Goal: Task Accomplishment & Management: Use online tool/utility

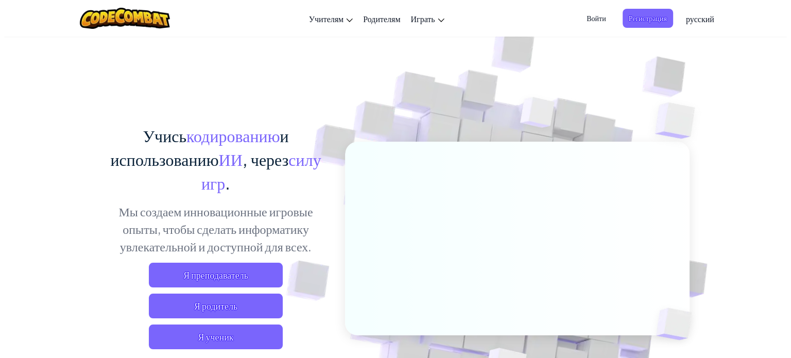
scroll to position [52, 0]
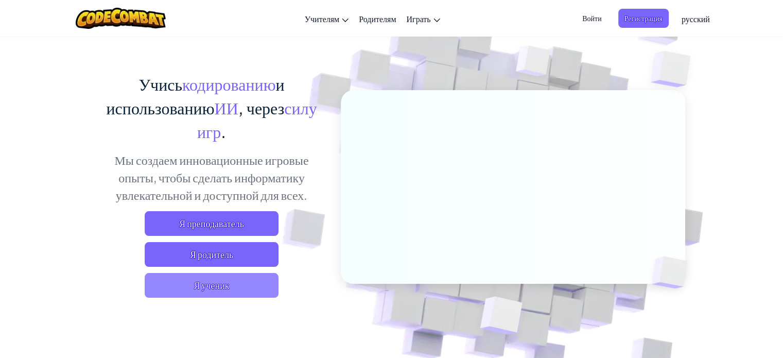
click at [238, 284] on span "Я ученик" at bounding box center [212, 285] width 134 height 25
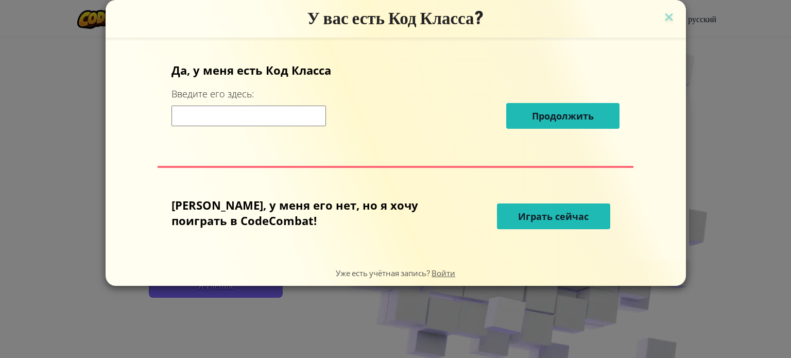
click at [518, 213] on span "Играть сейчас" at bounding box center [553, 216] width 71 height 12
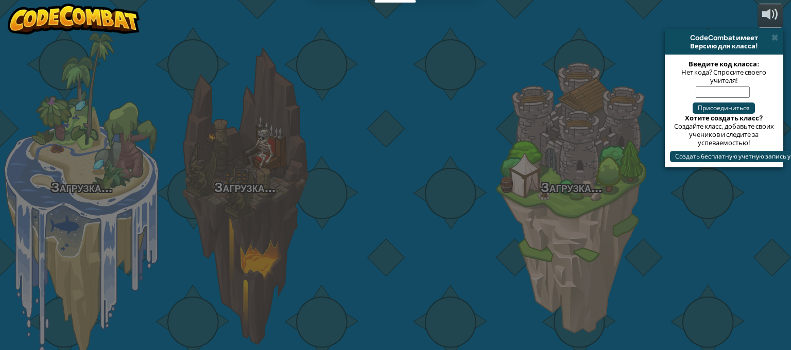
select select "ru"
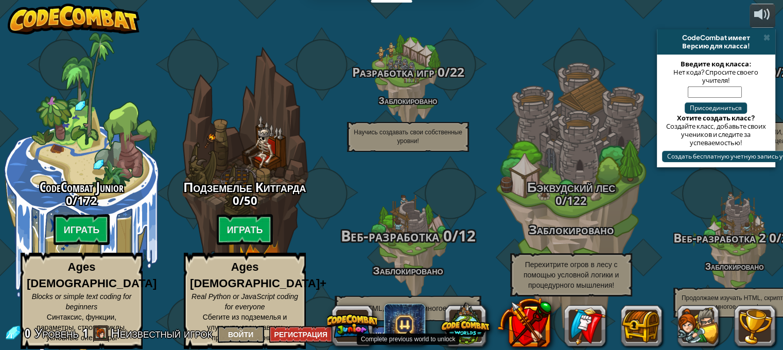
scroll to position [1, 0]
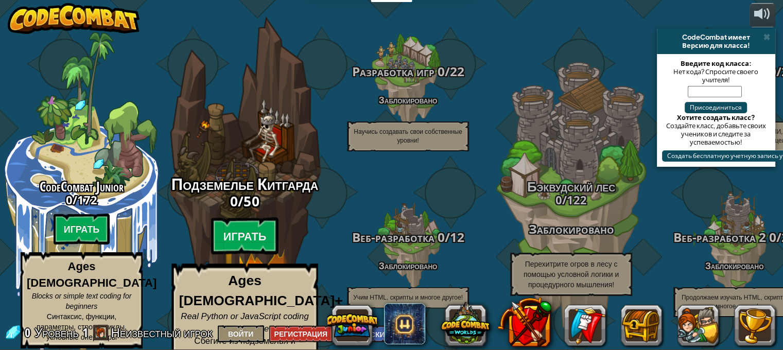
click at [262, 206] on div "Подземелье Китгарда 0 / 50 Играть Ages [DEMOGRAPHIC_DATA]+ Real Python or JavaS…" at bounding box center [245, 278] width 196 height 204
select select "ru"
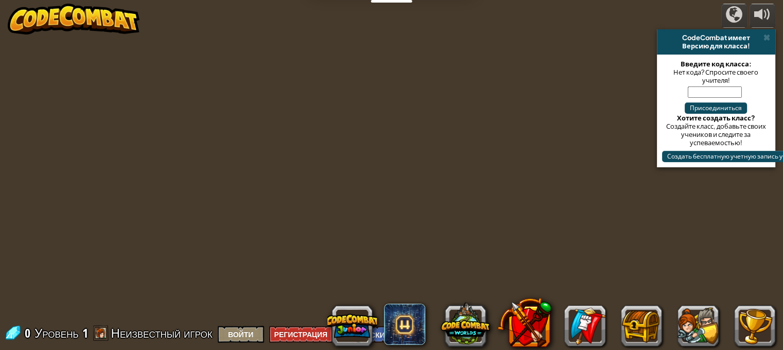
select select "ru"
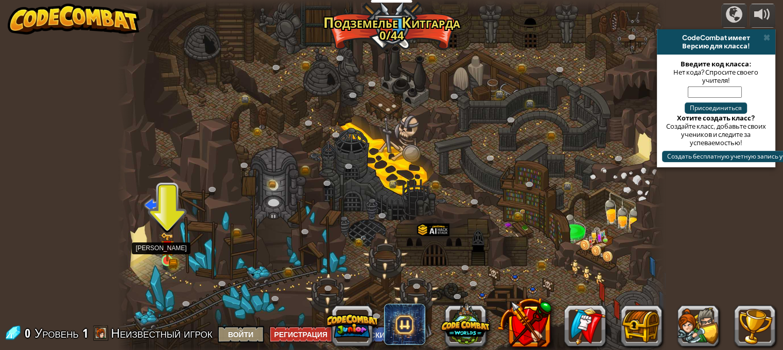
click at [172, 251] on img at bounding box center [167, 246] width 13 height 29
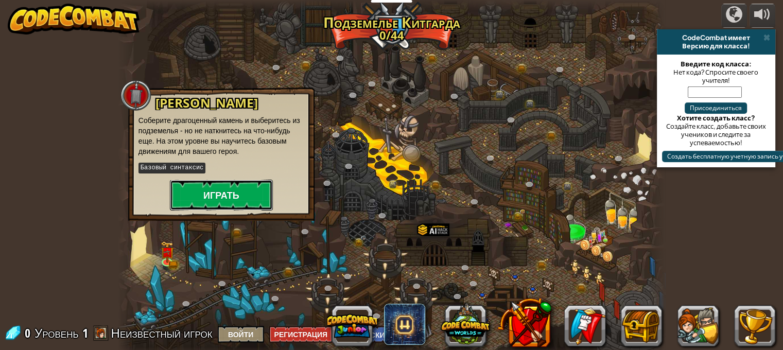
click at [220, 184] on button "Играть" at bounding box center [221, 195] width 103 height 31
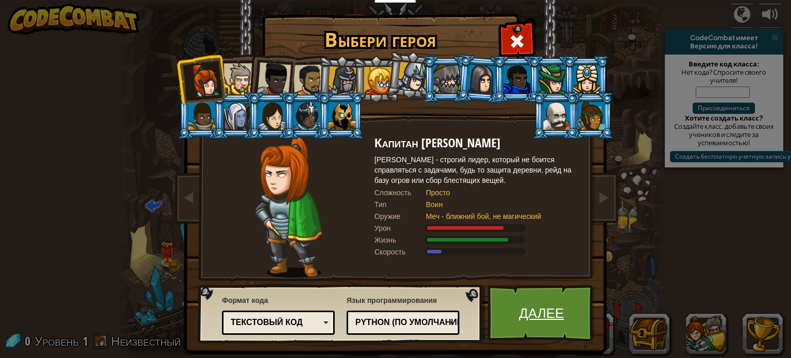
click at [532, 322] on link "Далее" at bounding box center [542, 313] width 108 height 57
